Goal: Task Accomplishment & Management: Use online tool/utility

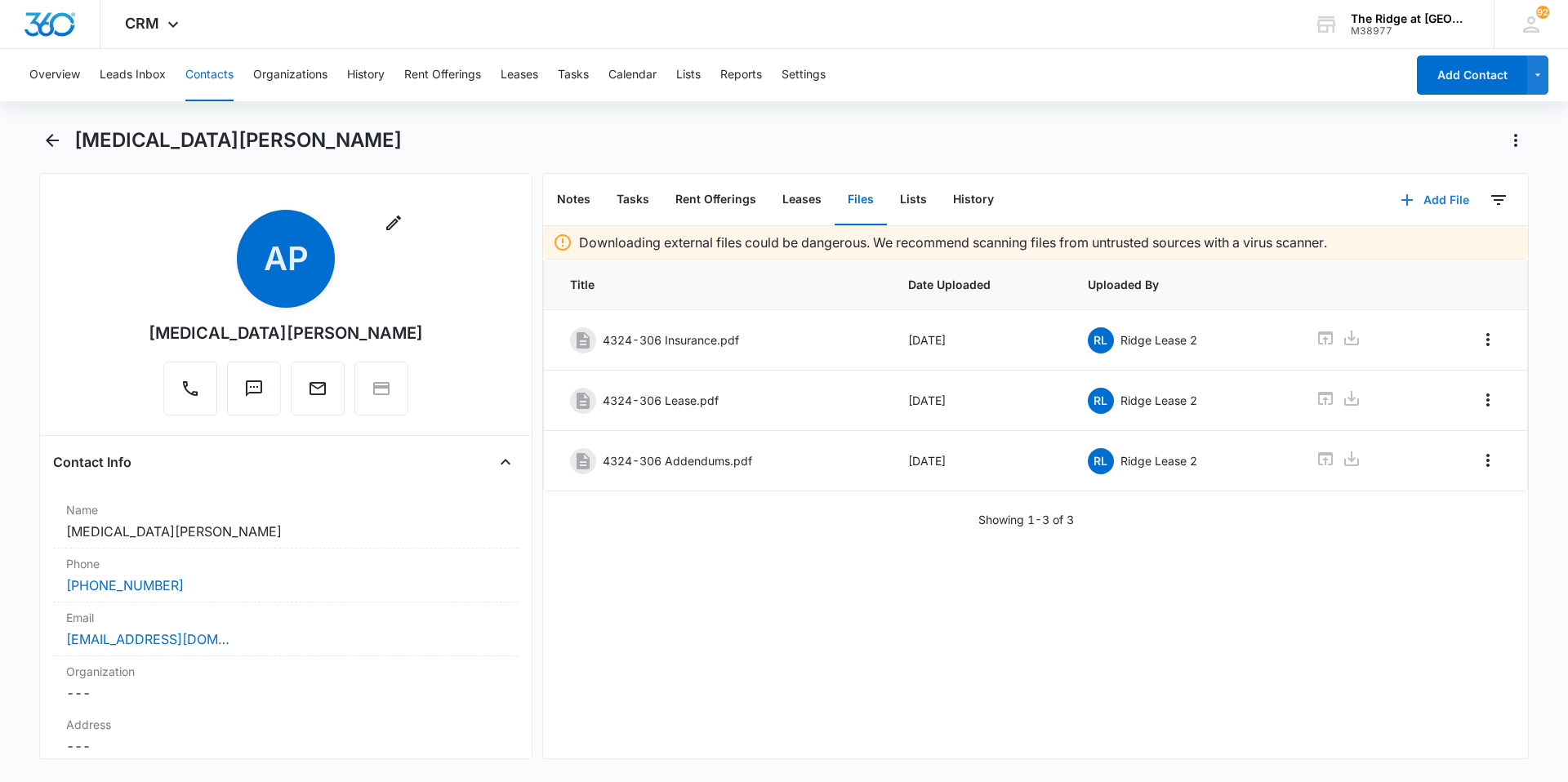
click at [1413, 196] on button "Add File" at bounding box center [1435, 200] width 101 height 39
click at [1409, 250] on div "Upload Files" at bounding box center [1413, 252] width 65 height 11
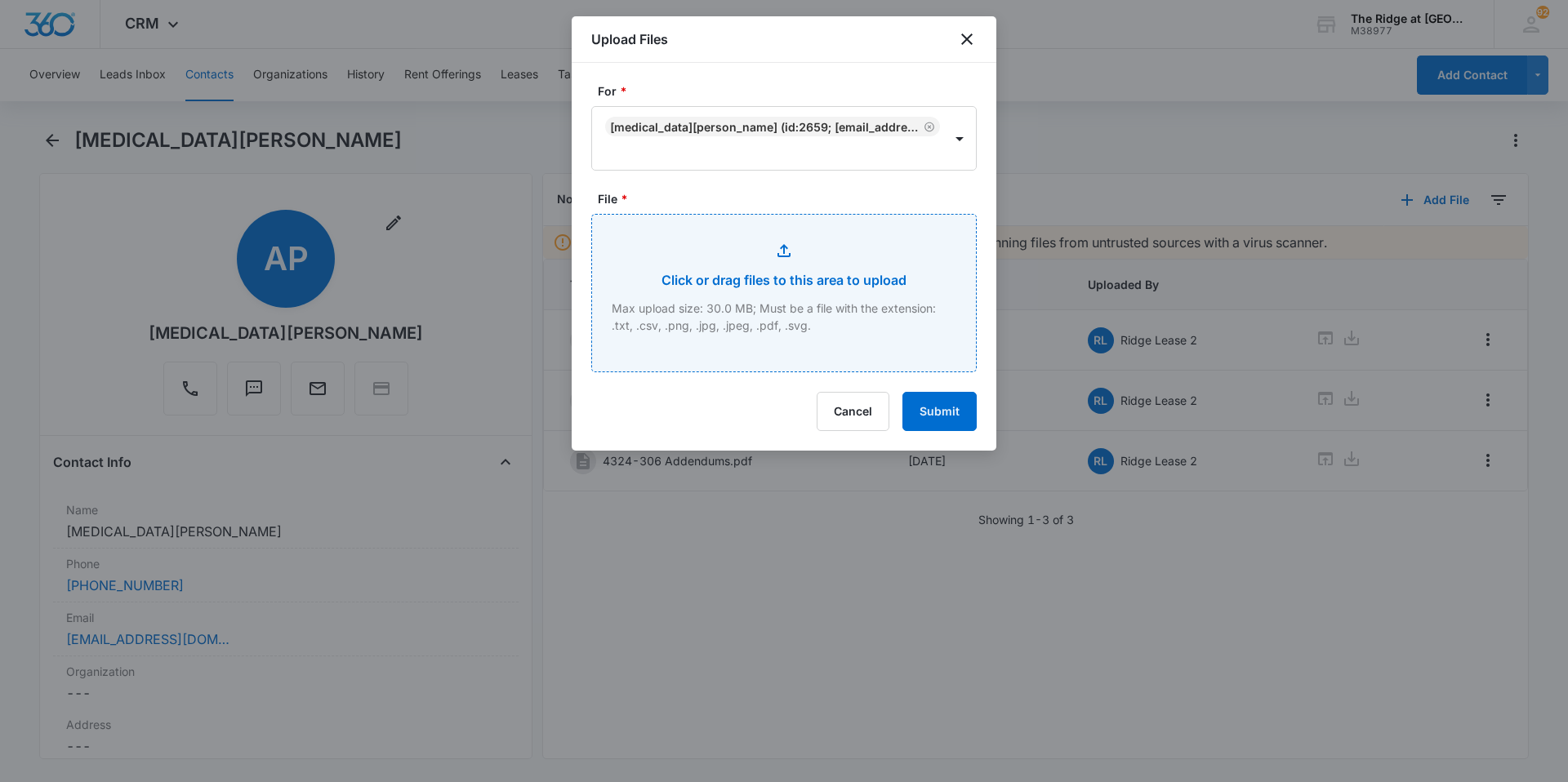
click at [670, 250] on input "File *" at bounding box center [784, 293] width 384 height 157
type input "C:\fakepath\4324-306 GArage addendum.pdf"
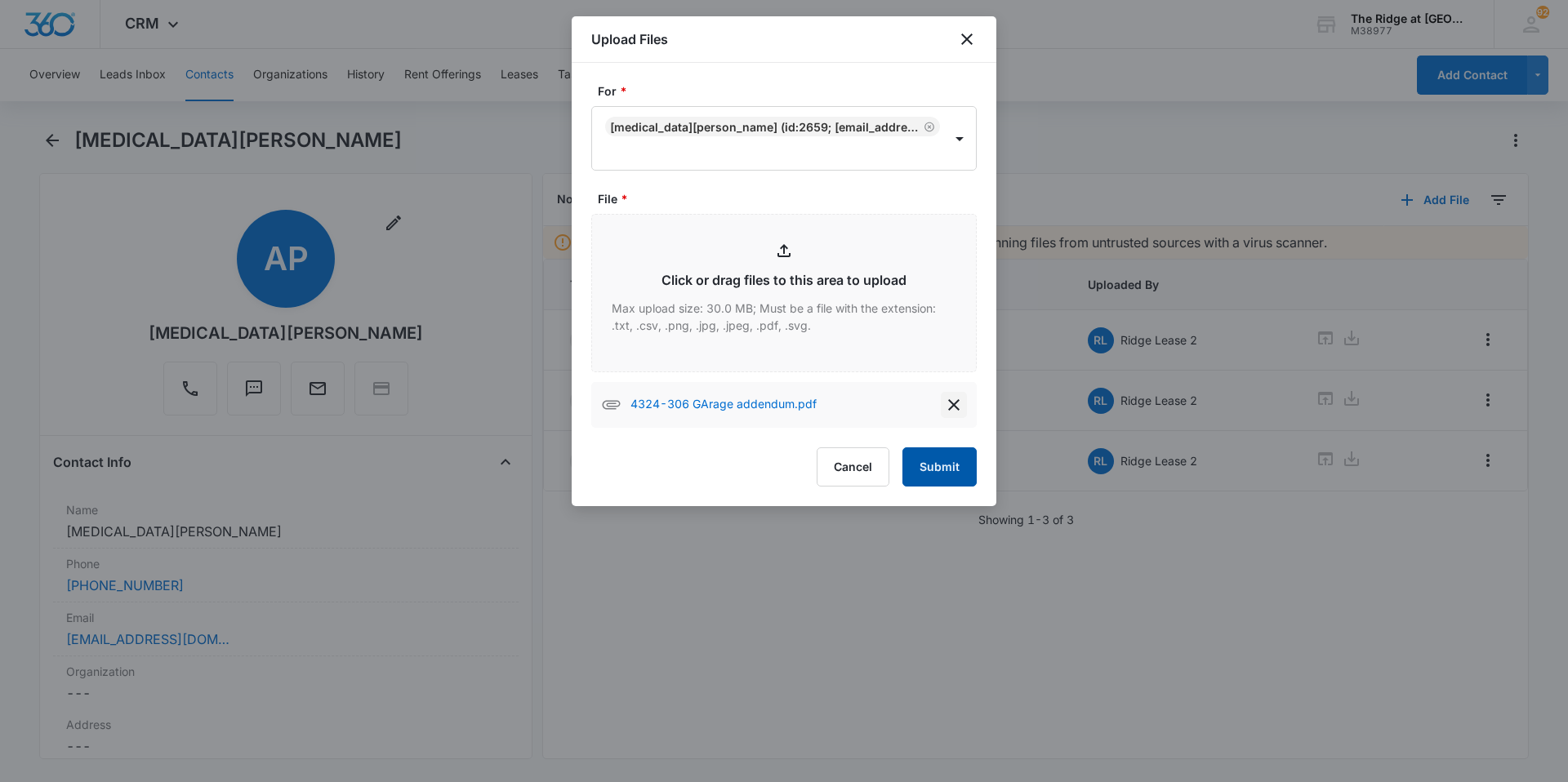
click at [942, 411] on button "delete" at bounding box center [953, 404] width 26 height 26
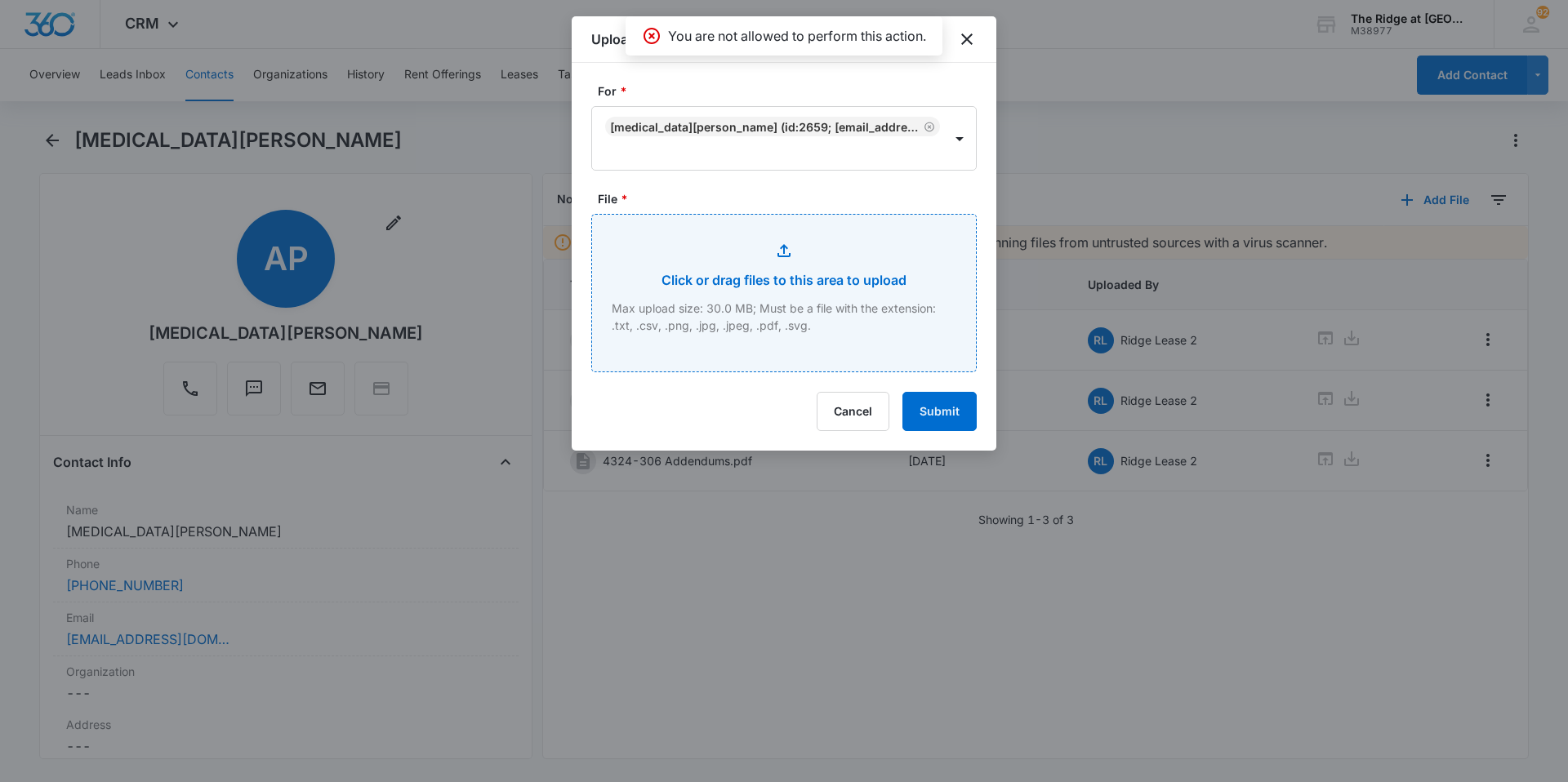
click at [832, 331] on input "File *" at bounding box center [784, 293] width 384 height 157
click at [727, 268] on input "File *" at bounding box center [784, 293] width 384 height 157
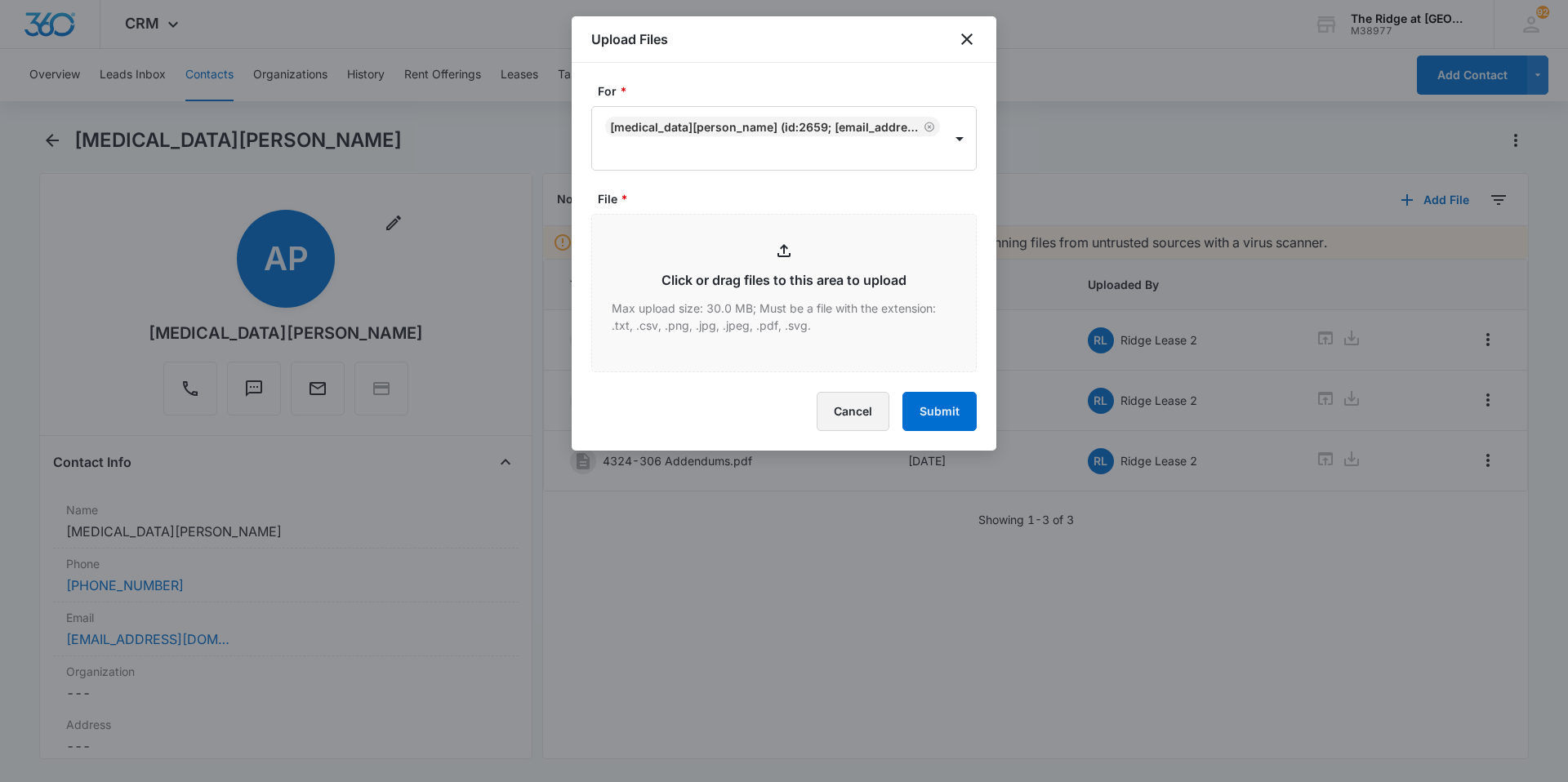
click at [840, 419] on button "Cancel" at bounding box center [853, 411] width 73 height 39
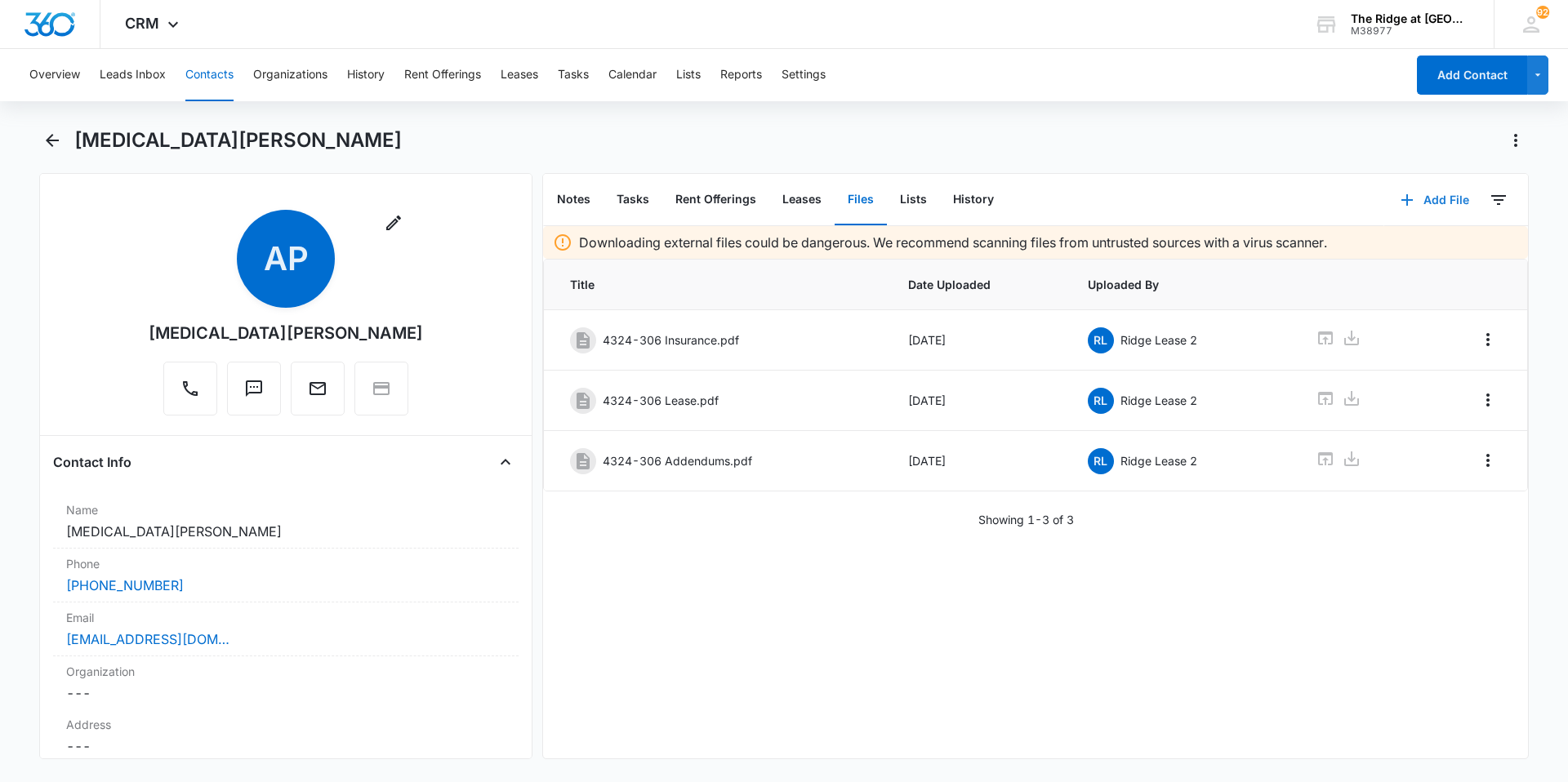
click at [1417, 194] on button "Add File" at bounding box center [1435, 200] width 101 height 39
click at [1387, 261] on button "Upload Files" at bounding box center [1423, 252] width 124 height 25
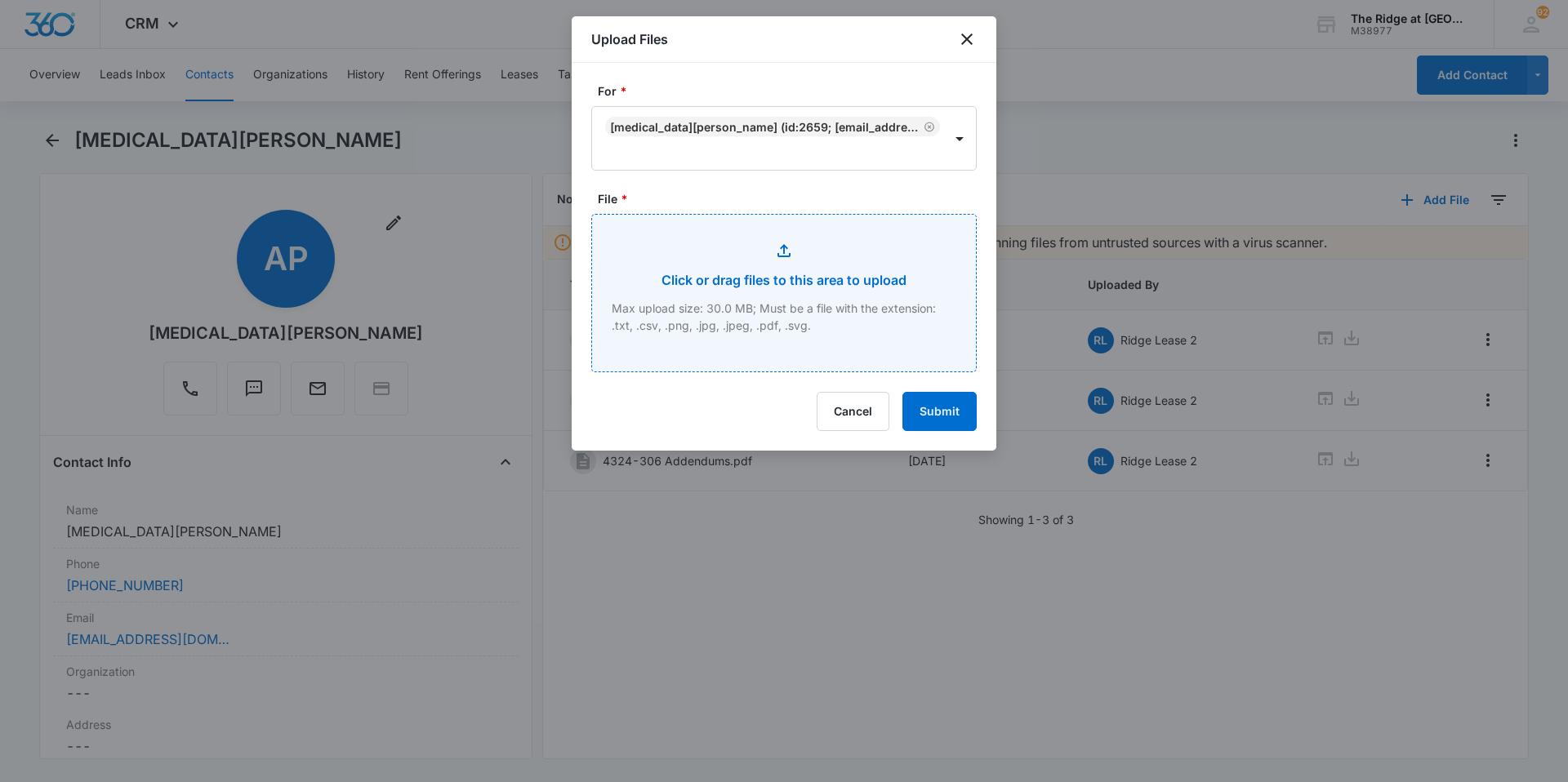
click at [771, 261] on input "File *" at bounding box center [784, 293] width 384 height 157
type input "C:\fakepath\4324-306 GArage addendum.pdf"
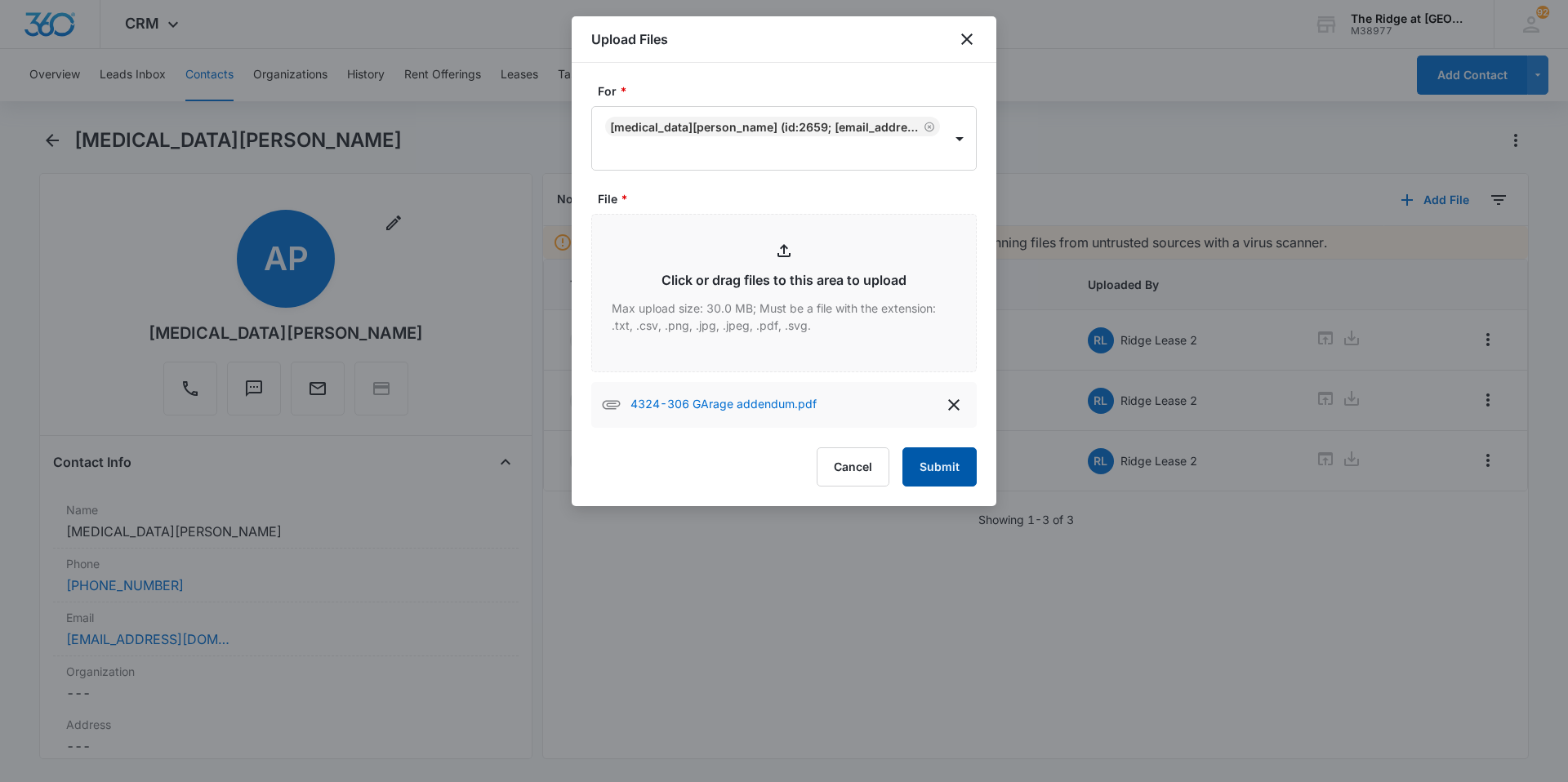
click at [910, 475] on button "Submit" at bounding box center [940, 467] width 75 height 39
